Goal: Information Seeking & Learning: Learn about a topic

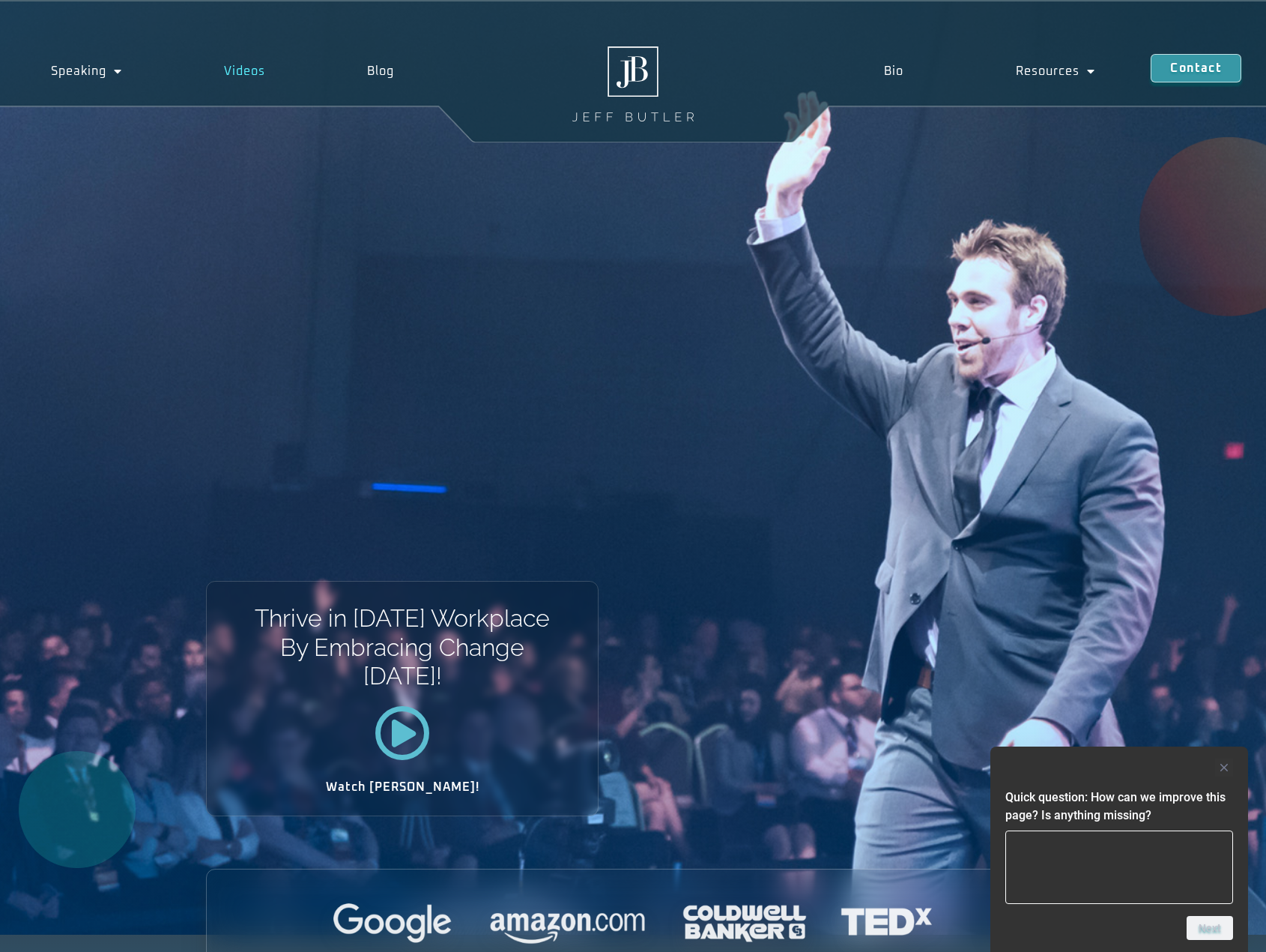
click at [228, 70] on link "Videos" at bounding box center [244, 71] width 143 height 35
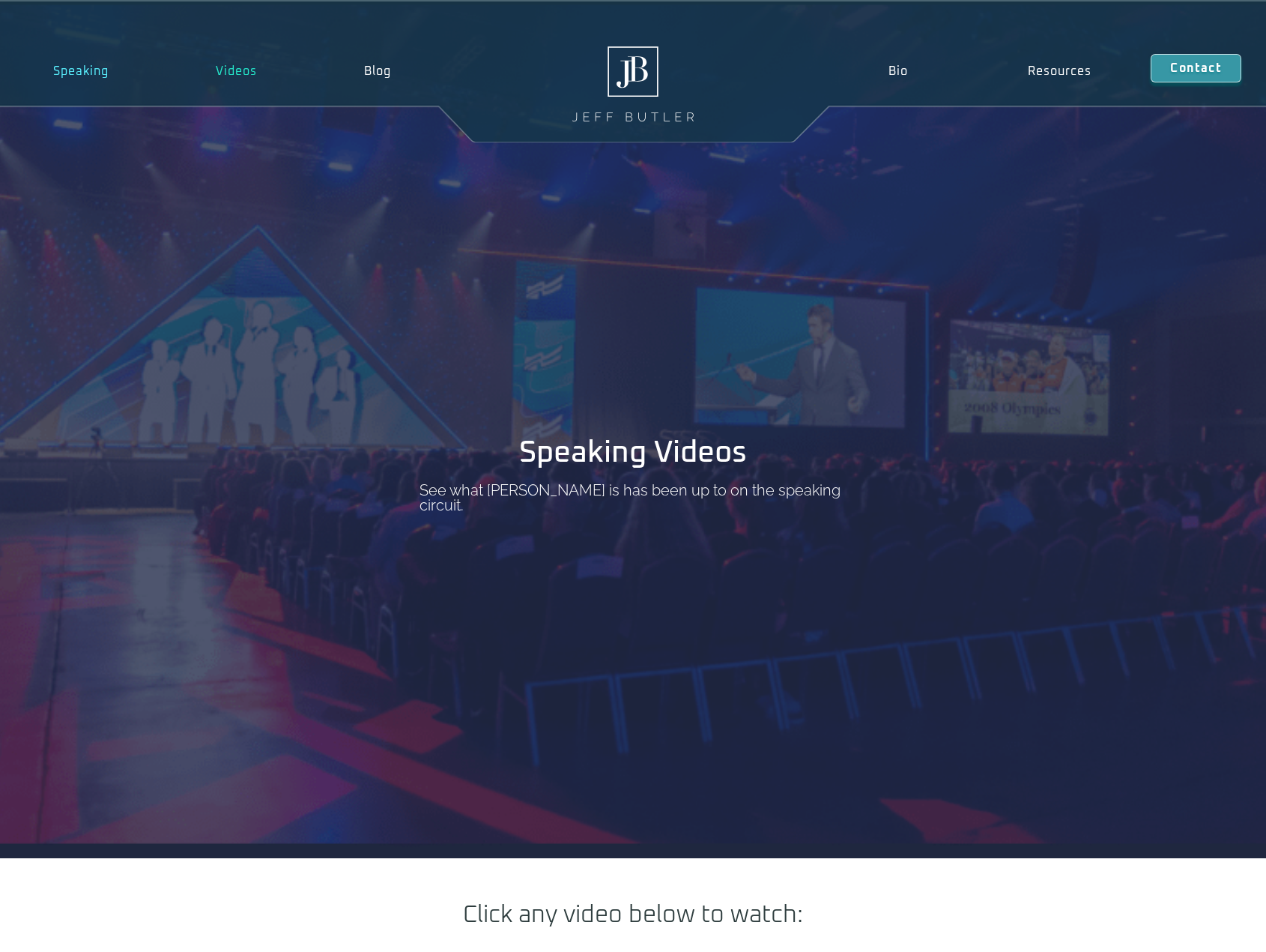
click at [93, 74] on link "Speaking" at bounding box center [81, 71] width 163 height 35
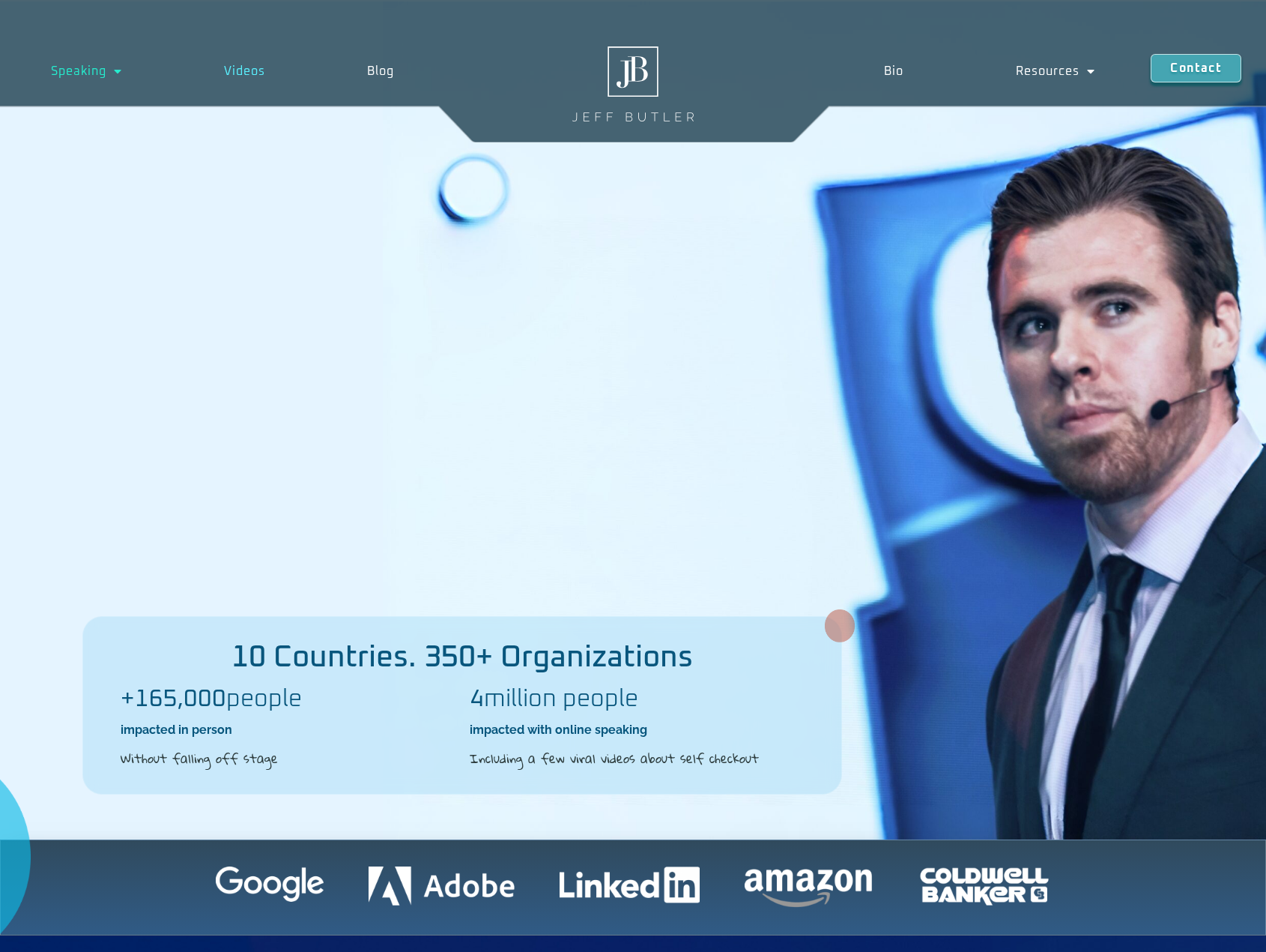
click at [275, 78] on link "Videos" at bounding box center [244, 71] width 143 height 35
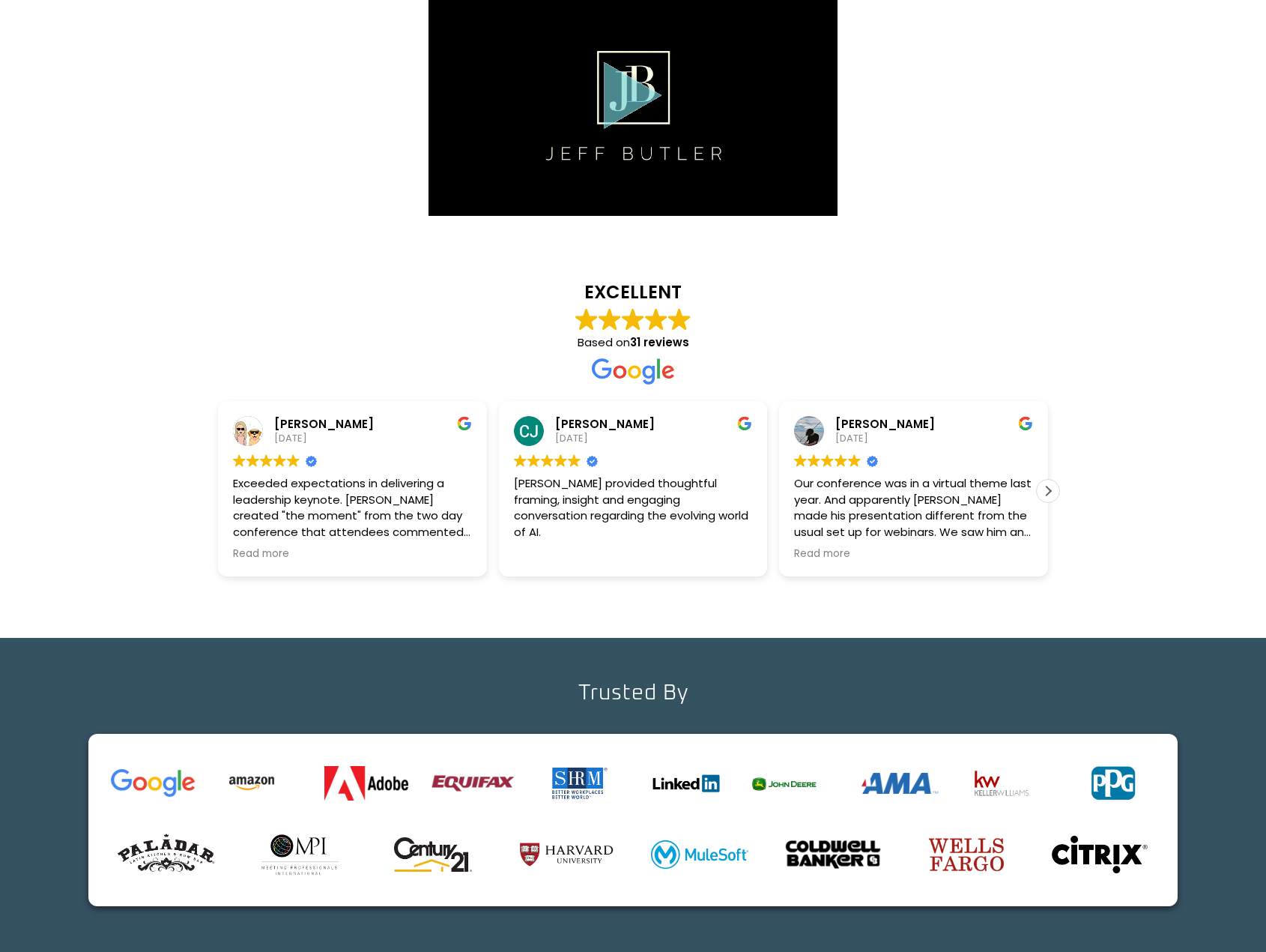
scroll to position [2397, 0]
